Goal: Information Seeking & Learning: Learn about a topic

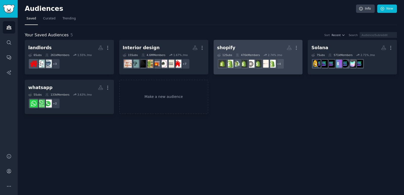
click at [263, 44] on h2 "shopify More" at bounding box center [258, 47] width 82 height 9
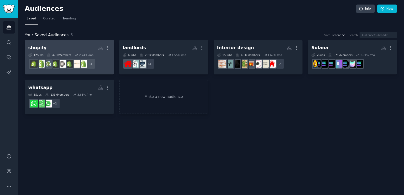
click at [74, 48] on h2 "shopify More" at bounding box center [69, 47] width 82 height 9
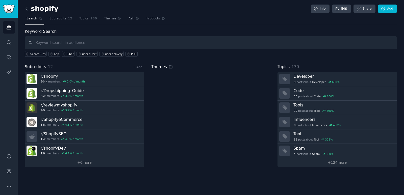
click at [75, 42] on input "text" at bounding box center [211, 42] width 372 height 13
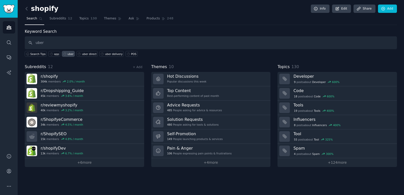
type input "uber"
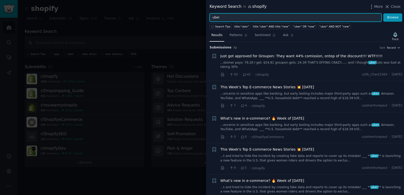
click at [234, 18] on input "uber" at bounding box center [296, 17] width 172 height 9
type input "uber deliver"
click at [383, 13] on button "Browse" at bounding box center [392, 17] width 19 height 9
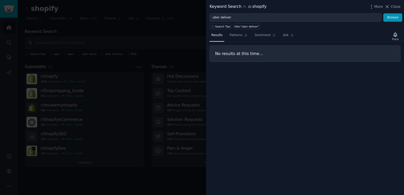
click at [314, 34] on div "Results Patterns Sentiment Ask Track" at bounding box center [305, 36] width 198 height 11
click at [324, 27] on div "Search Tips title:"uber deliver"" at bounding box center [305, 26] width 198 height 8
click at [319, 27] on div "Search Tips title:"uber deliver"" at bounding box center [305, 26] width 198 height 8
click at [314, 27] on div "Search Tips title:"uber deliver"" at bounding box center [305, 26] width 198 height 8
click at [187, 28] on div at bounding box center [202, 97] width 404 height 195
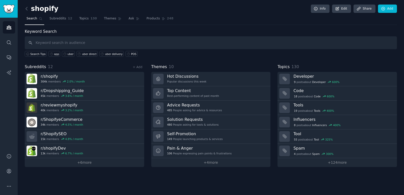
click at [199, 16] on nav "Search Subreddits 12 Topics 130 Themes Ask Products 248" at bounding box center [211, 20] width 372 height 10
click at [26, 7] on icon at bounding box center [26, 8] width 5 height 5
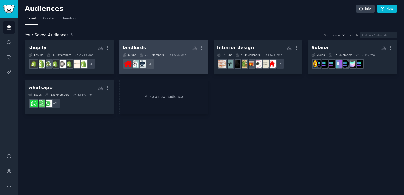
click at [167, 46] on h2 "landlords More" at bounding box center [164, 47] width 82 height 9
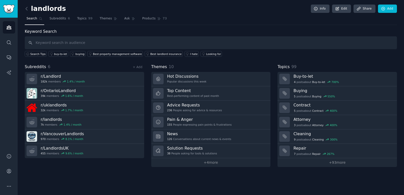
click at [157, 42] on input "text" at bounding box center [211, 42] width 372 height 13
type input "app"
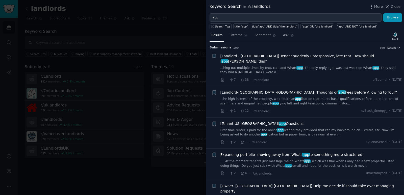
click at [317, 97] on link "...he high interest of the property, we require an app lication that meets basi…" at bounding box center [312, 101] width 182 height 9
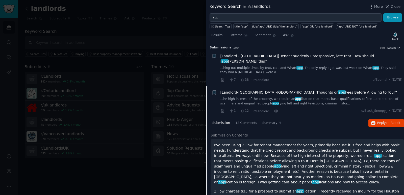
scroll to position [39, 0]
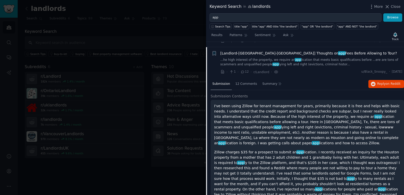
click at [142, 25] on div at bounding box center [202, 97] width 404 height 195
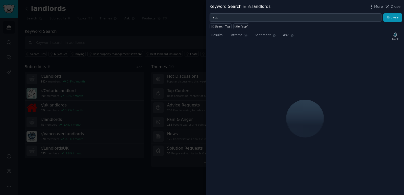
click at [186, 14] on div at bounding box center [202, 97] width 404 height 195
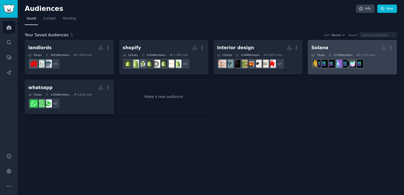
click at [359, 51] on h2 "Solana More" at bounding box center [352, 47] width 82 height 9
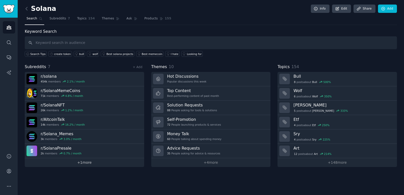
click at [84, 165] on link "+ 1 more" at bounding box center [84, 162] width 119 height 9
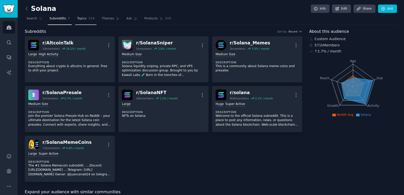
click at [88, 18] on span "154" at bounding box center [91, 18] width 7 height 5
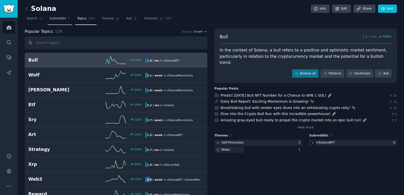
click at [56, 20] on span "Subreddits" at bounding box center [58, 18] width 17 height 5
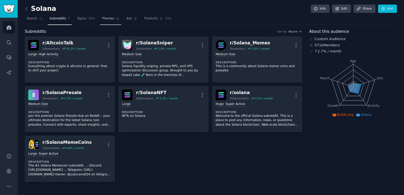
click at [106, 18] on span "Themes" at bounding box center [108, 18] width 12 height 5
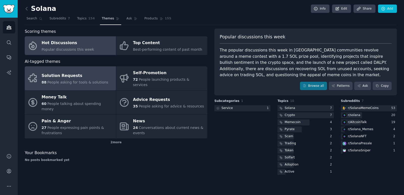
click at [76, 74] on div "Solution Requests" at bounding box center [75, 76] width 67 height 8
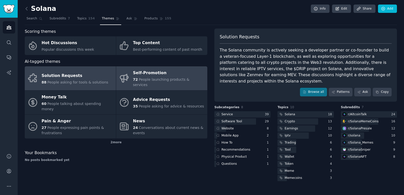
click at [158, 75] on div "Self-Promotion" at bounding box center [169, 73] width 72 height 8
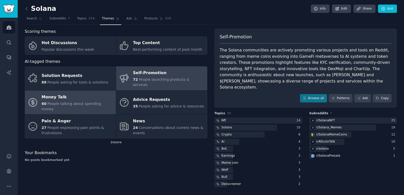
click at [92, 93] on div "Money Talk" at bounding box center [78, 97] width 72 height 8
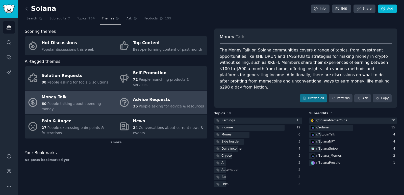
click at [152, 96] on div "Advice Requests" at bounding box center [168, 100] width 71 height 8
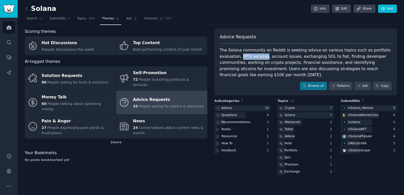
drag, startPoint x: 220, startPoint y: 56, endPoint x: 242, endPoint y: 55, distance: 22.5
click at [242, 55] on div "The Solana community on Reddit is seeking advice on various topics such as port…" at bounding box center [306, 62] width 172 height 31
copy div "IPTV services"
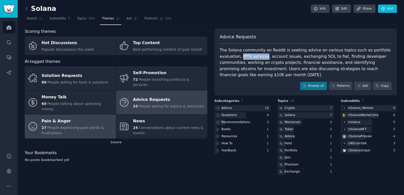
click at [75, 126] on span "People expressing pain points & frustrations" at bounding box center [73, 130] width 62 height 9
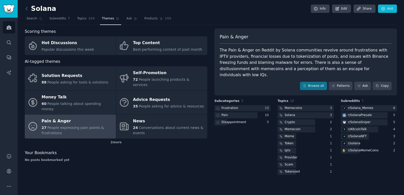
click at [215, 147] on div "Subcategories 3 Frustration 13 Pain 10 Disappointment 3" at bounding box center [242, 137] width 56 height 77
click at [27, 15] on link "Search" at bounding box center [34, 20] width 19 height 10
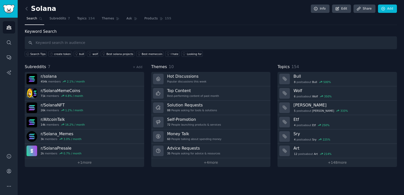
click at [134, 40] on input "text" at bounding box center [211, 42] width 372 height 13
type input ""help with""
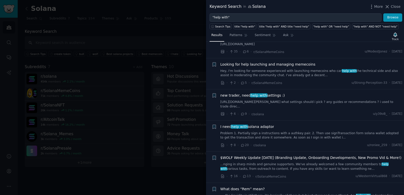
scroll to position [303, 0]
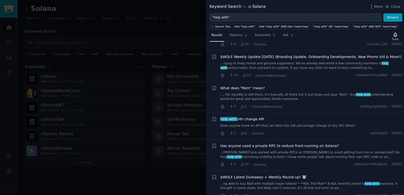
click at [158, 37] on div at bounding box center [202, 97] width 404 height 195
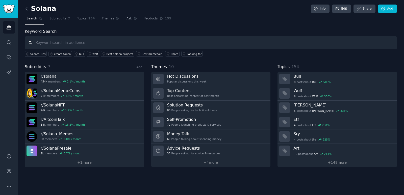
click at [69, 45] on input "text" at bounding box center [211, 42] width 372 height 13
type input "create token"
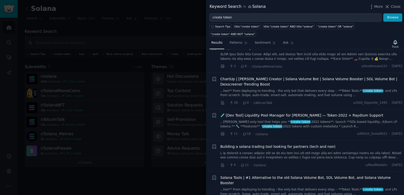
scroll to position [51, 0]
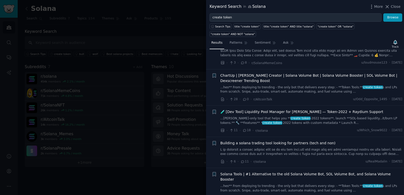
click at [136, 30] on div at bounding box center [202, 97] width 404 height 195
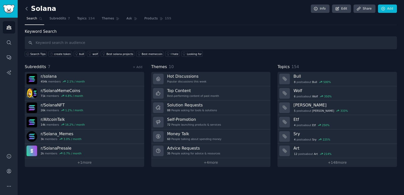
click at [26, 8] on icon at bounding box center [27, 8] width 2 height 3
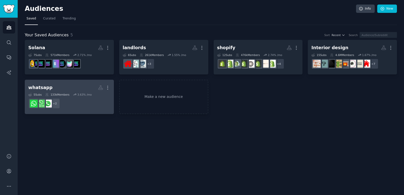
click at [66, 89] on h2 "whatsapp More" at bounding box center [69, 87] width 82 height 9
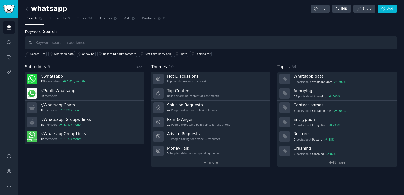
click at [191, 28] on div "whatsapp Info Edit Share Add Search Subreddits 5 Topics 54 Themes Ask Products …" at bounding box center [211, 87] width 372 height 160
click at [77, 19] on span "Topics" at bounding box center [81, 18] width 9 height 5
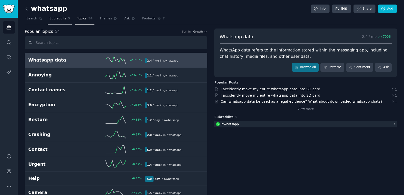
click at [57, 18] on span "Subreddits" at bounding box center [58, 18] width 17 height 5
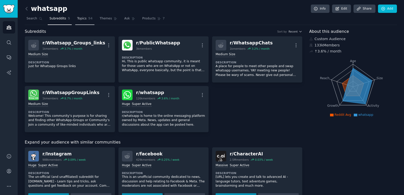
click at [75, 18] on link "Topics 54" at bounding box center [84, 20] width 19 height 10
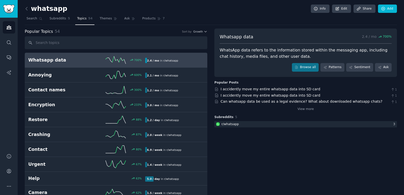
click at [52, 60] on h2 "Whatsapp data" at bounding box center [57, 60] width 59 height 6
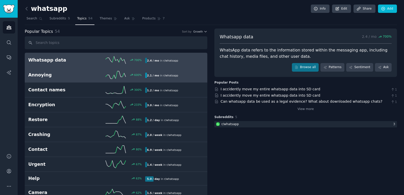
click at [42, 74] on h2 "Annoying" at bounding box center [57, 75] width 59 height 6
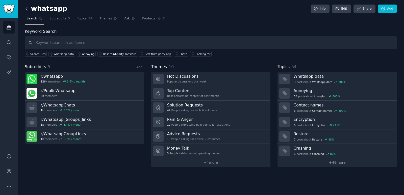
click at [26, 8] on icon at bounding box center [26, 8] width 5 height 5
